Goal: Task Accomplishment & Management: Use online tool/utility

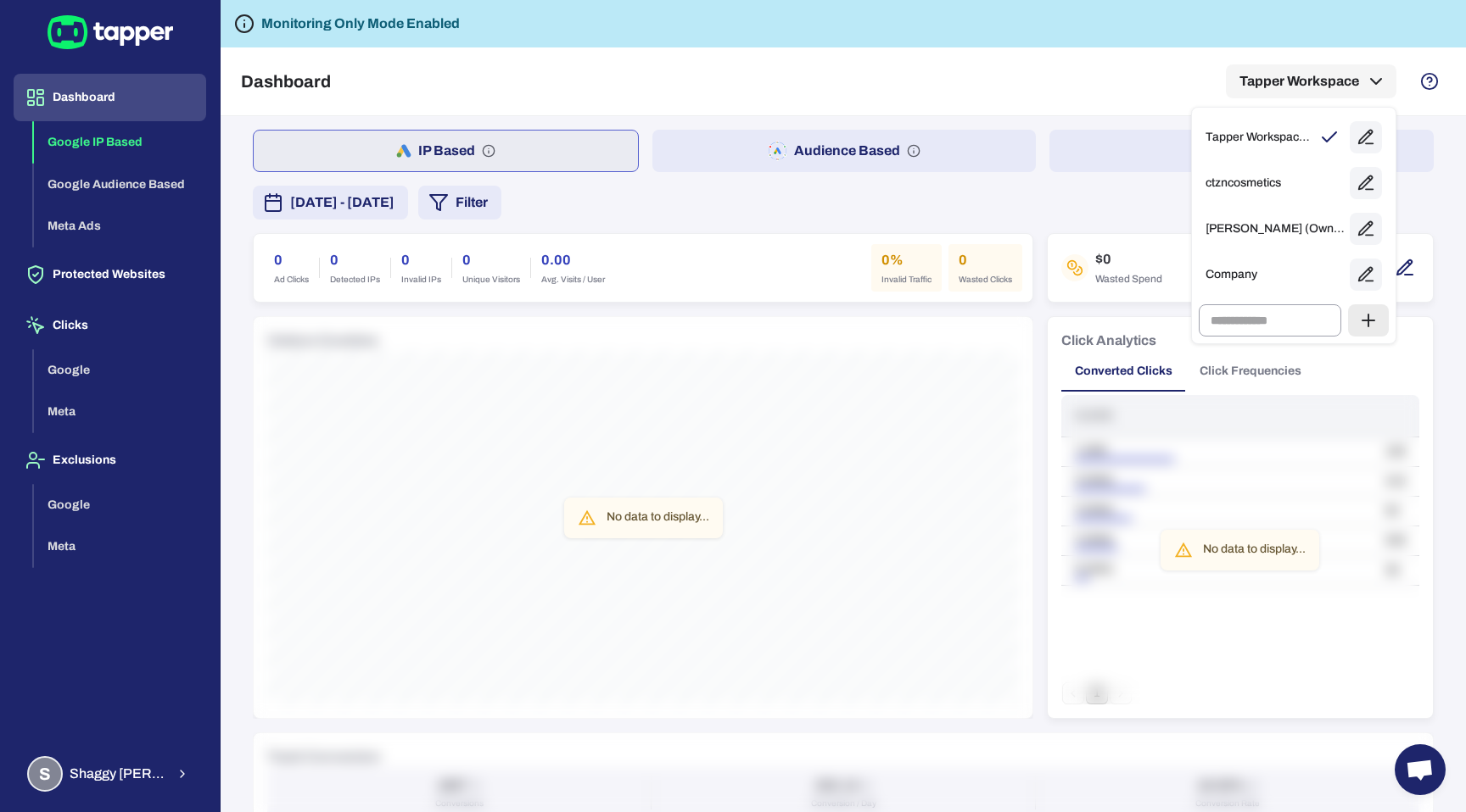
click at [103, 264] on div at bounding box center [733, 406] width 1466 height 812
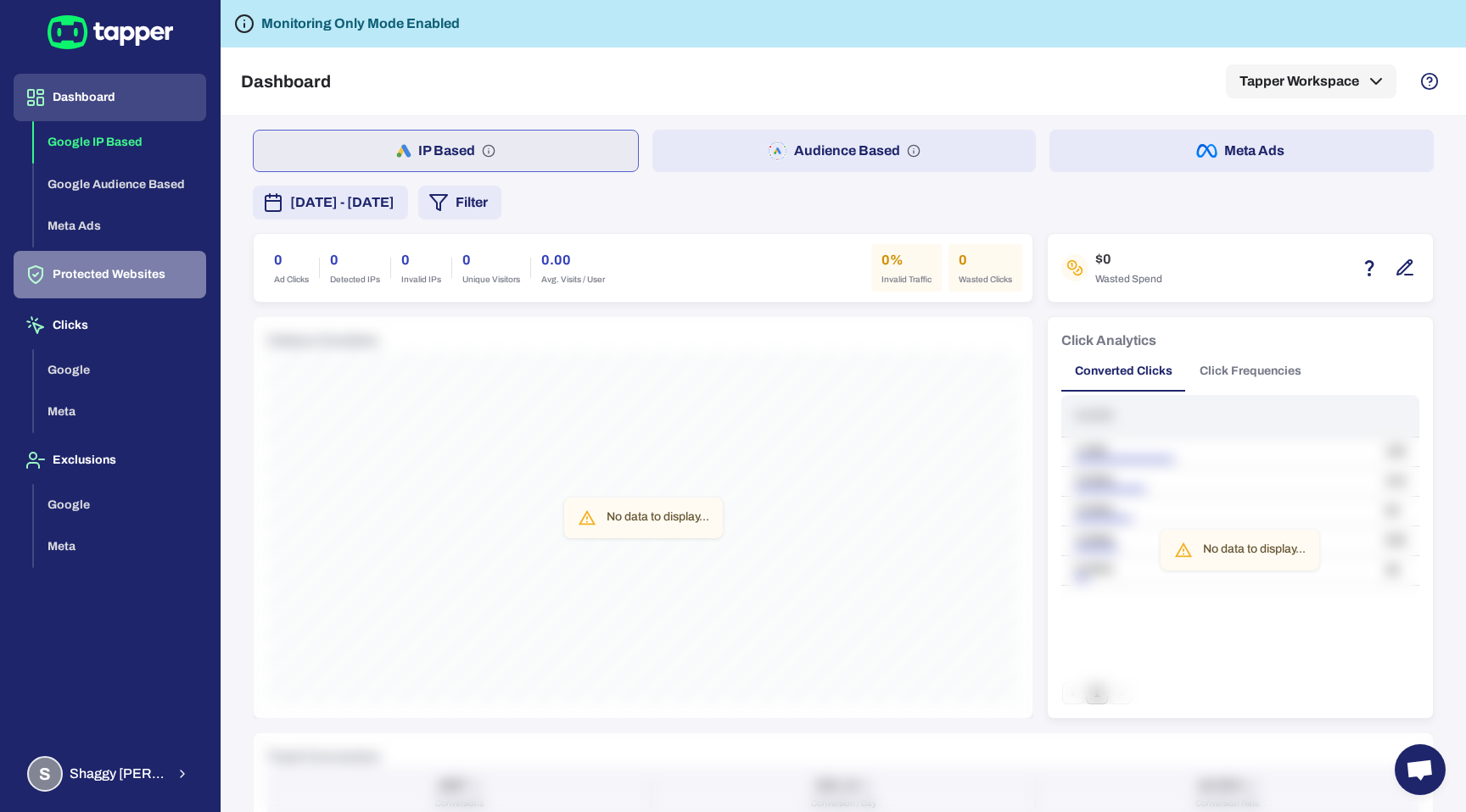
click at [105, 280] on button "Protected Websites" at bounding box center [110, 275] width 193 height 48
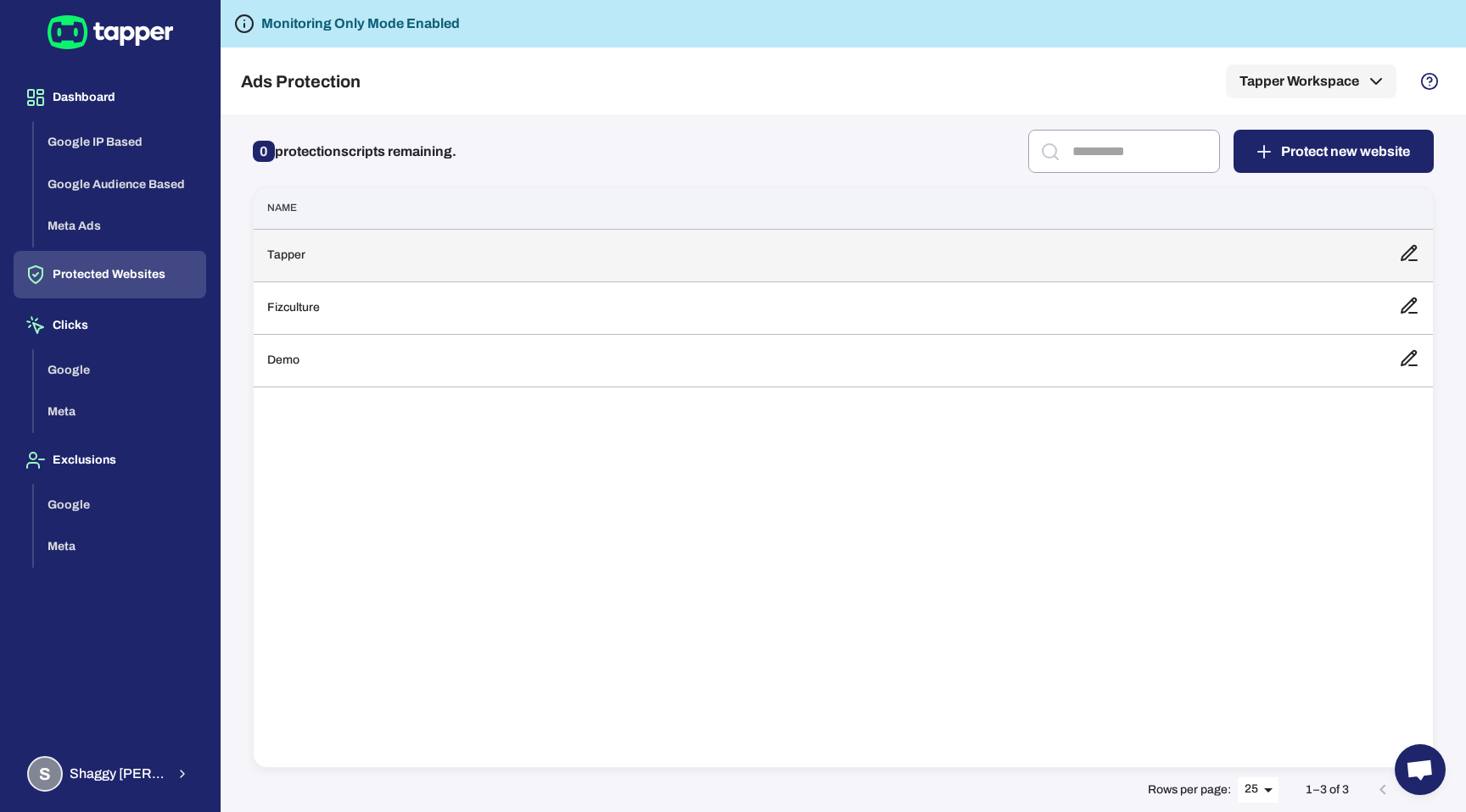
click at [381, 239] on td "Tapper" at bounding box center [820, 256] width 1132 height 53
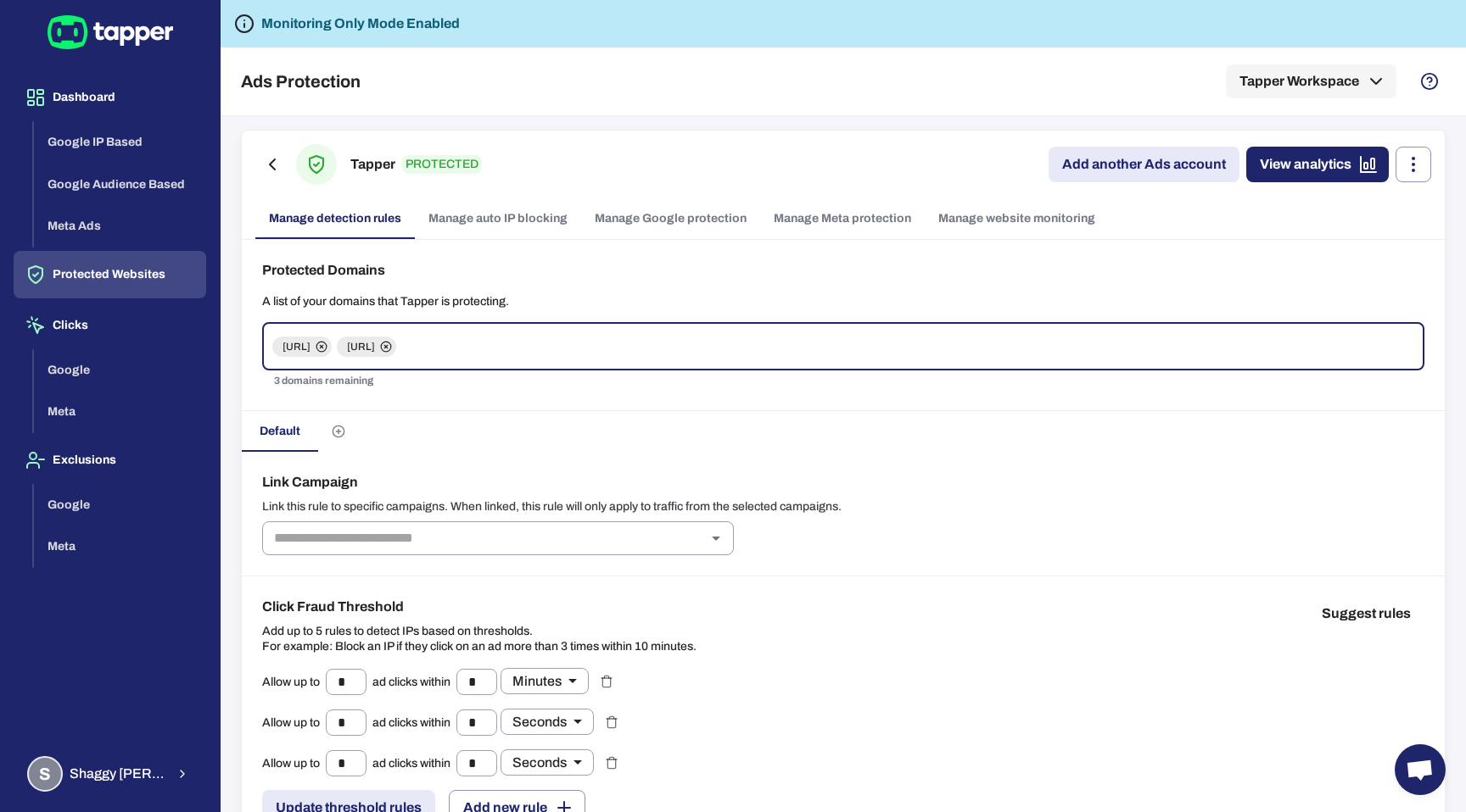
click at [888, 211] on link "Manage Meta protection" at bounding box center [843, 219] width 165 height 41
